Goal: Entertainment & Leisure: Consume media (video, audio)

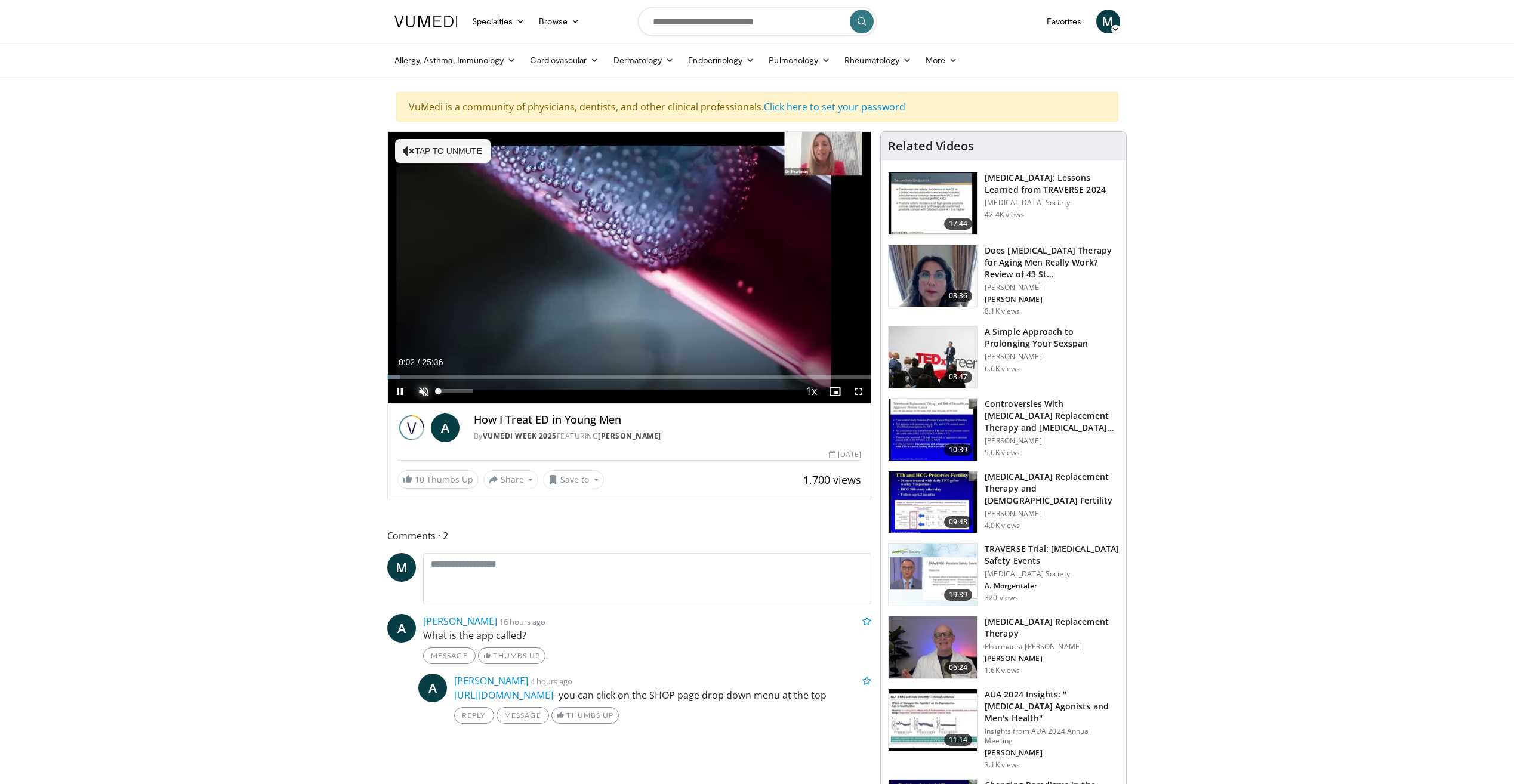
click at [425, 392] on span "Video Player" at bounding box center [423, 391] width 24 height 24
